Goal: Task Accomplishment & Management: Use online tool/utility

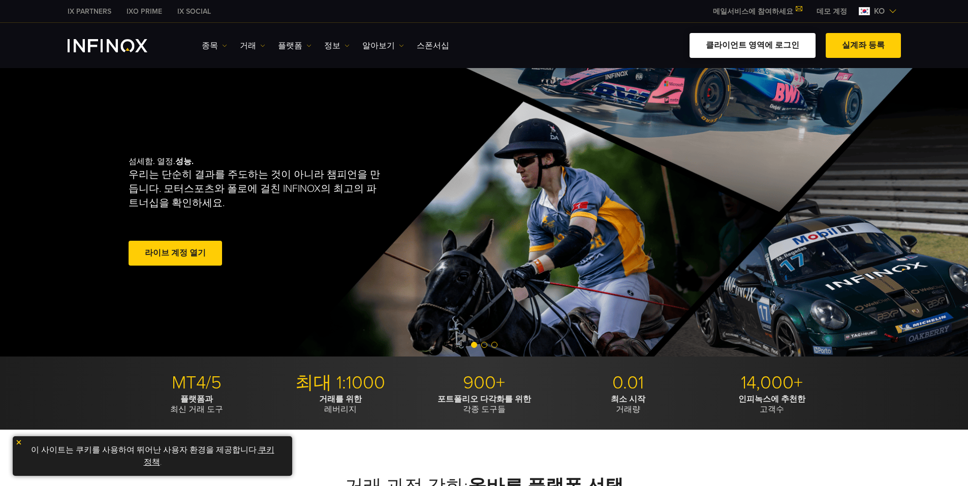
click at [745, 44] on link "클라이언트 영역에 로그인" at bounding box center [752, 45] width 126 height 25
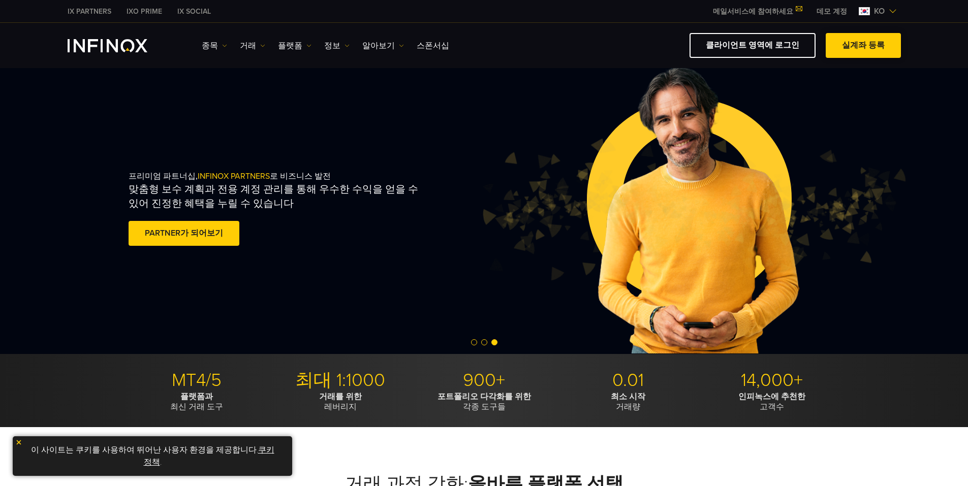
click at [861, 41] on link "실계좌 등록" at bounding box center [862, 45] width 75 height 25
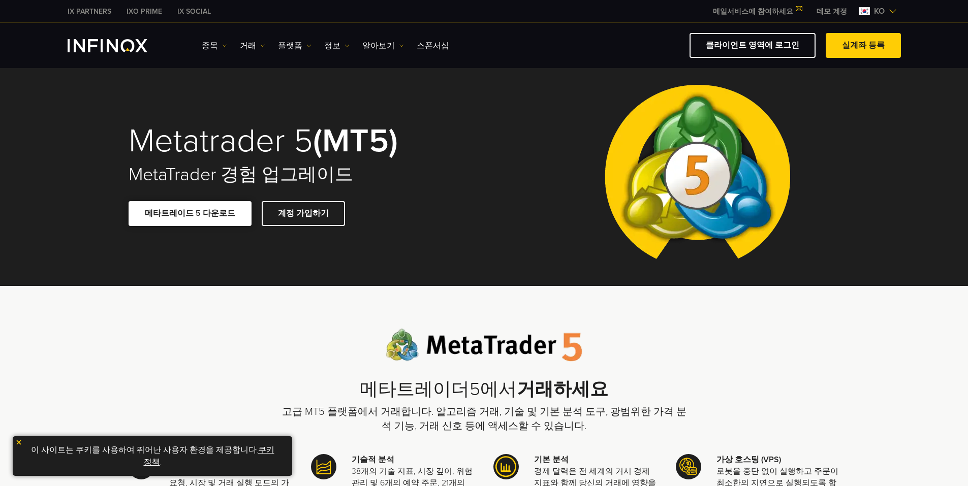
click at [189, 210] on link "메타트레이드 5 다운로드" at bounding box center [190, 213] width 123 height 25
